Goal: Task Accomplishment & Management: Use online tool/utility

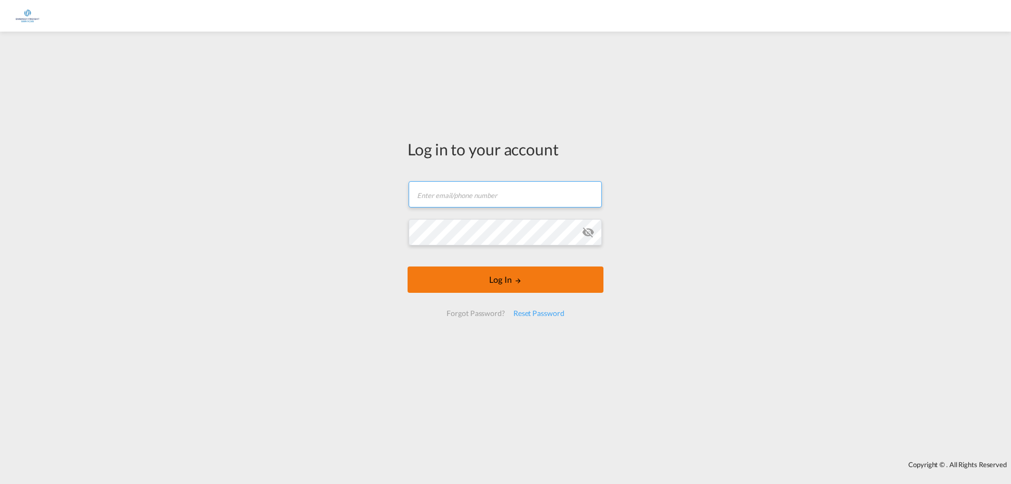
type input "[EMAIL_ADDRESS][DOMAIN_NAME]"
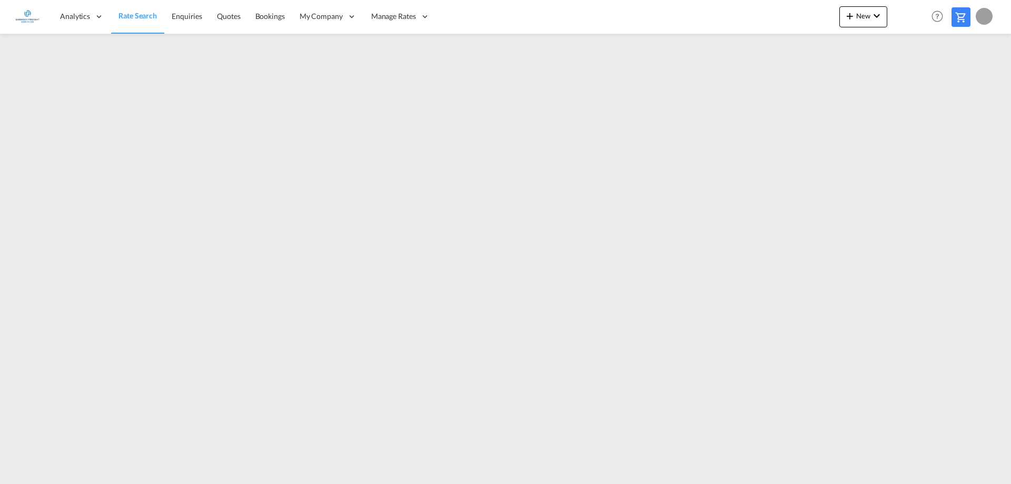
drag, startPoint x: 530, startPoint y: 286, endPoint x: 548, endPoint y: 274, distance: 22.0
click at [866, 8] on button "New" at bounding box center [863, 16] width 48 height 21
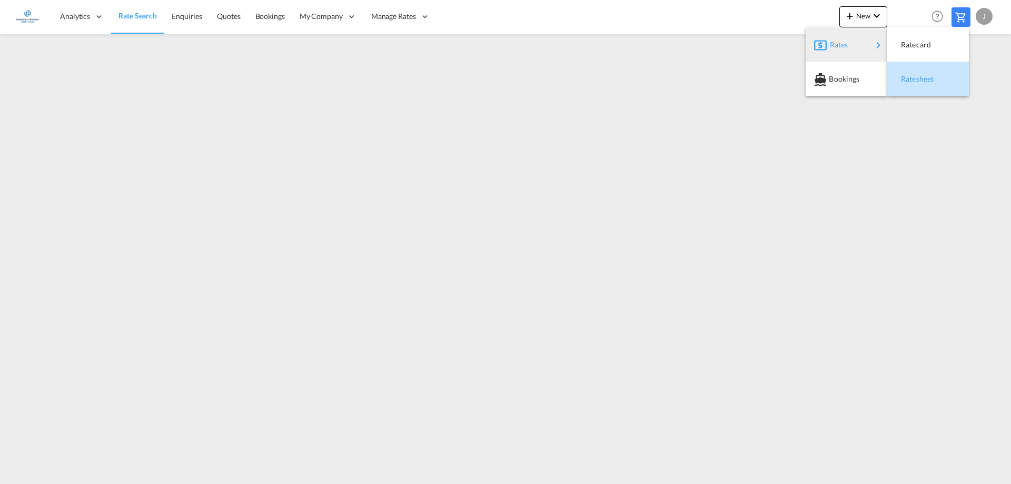
click at [912, 74] on span "Ratesheet" at bounding box center [907, 78] width 12 height 21
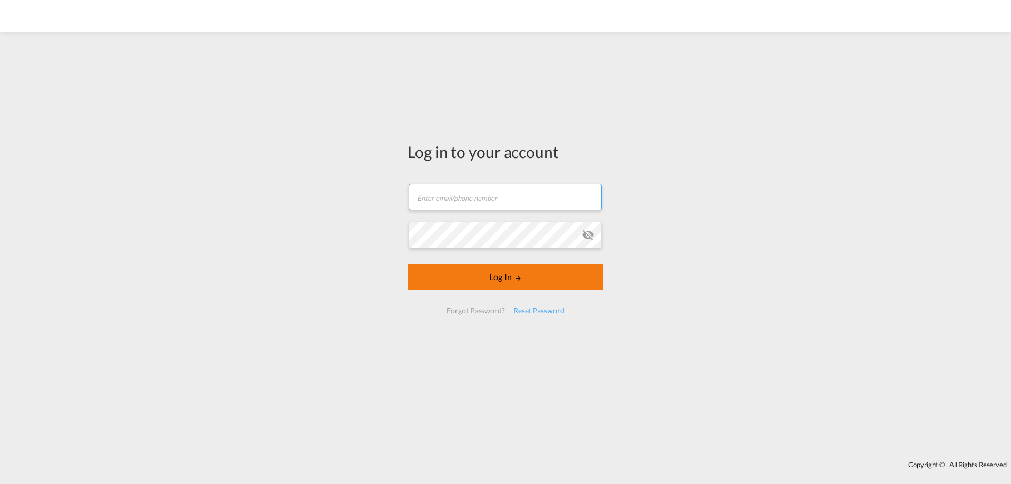
type input "[EMAIL_ADDRESS][DOMAIN_NAME]"
click at [541, 270] on button "Log In" at bounding box center [505, 277] width 196 height 26
